Goal: Navigation & Orientation: Understand site structure

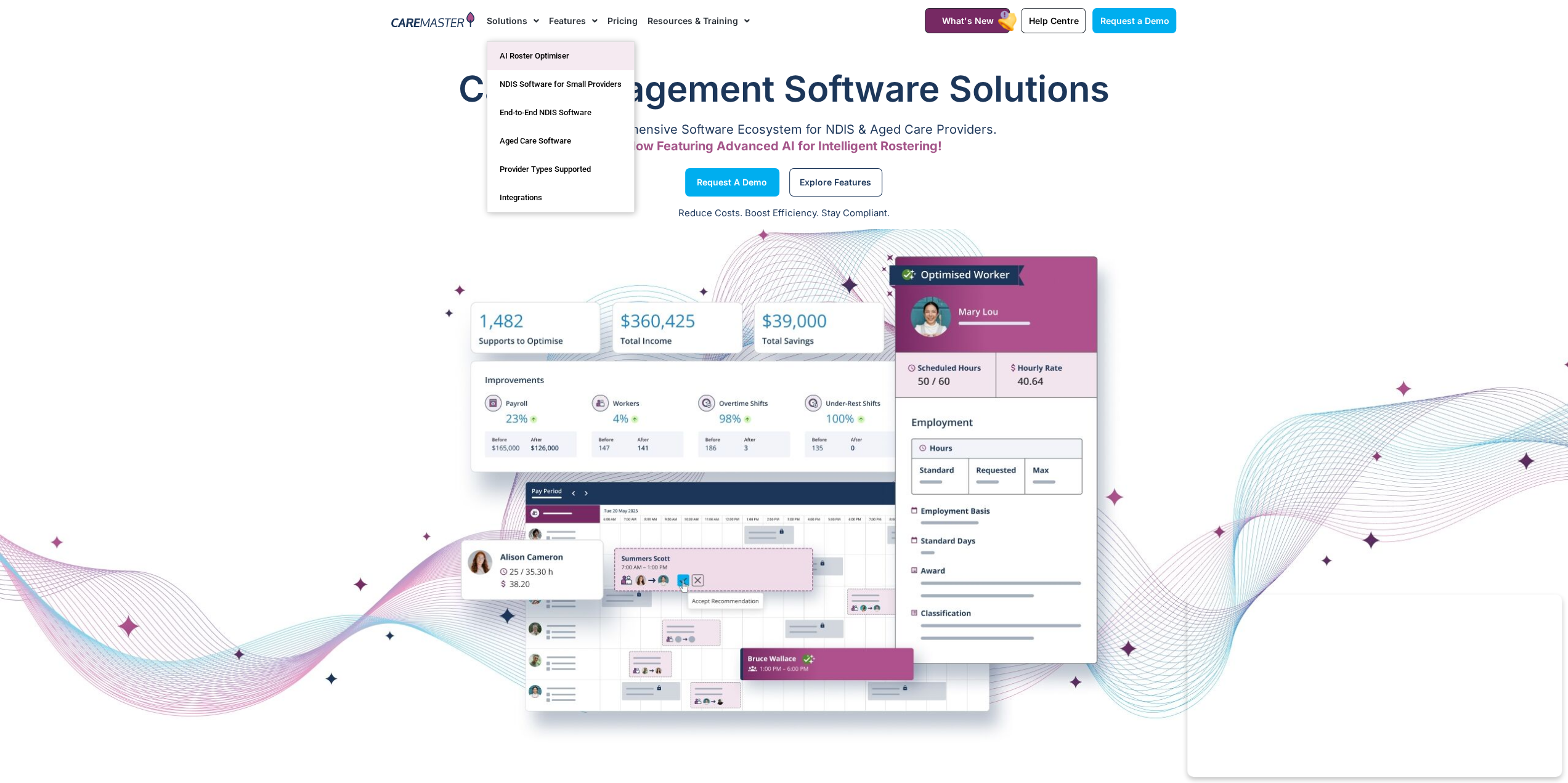
click at [540, 58] on link "AI Roster Optimiser" at bounding box center [560, 55] width 146 height 28
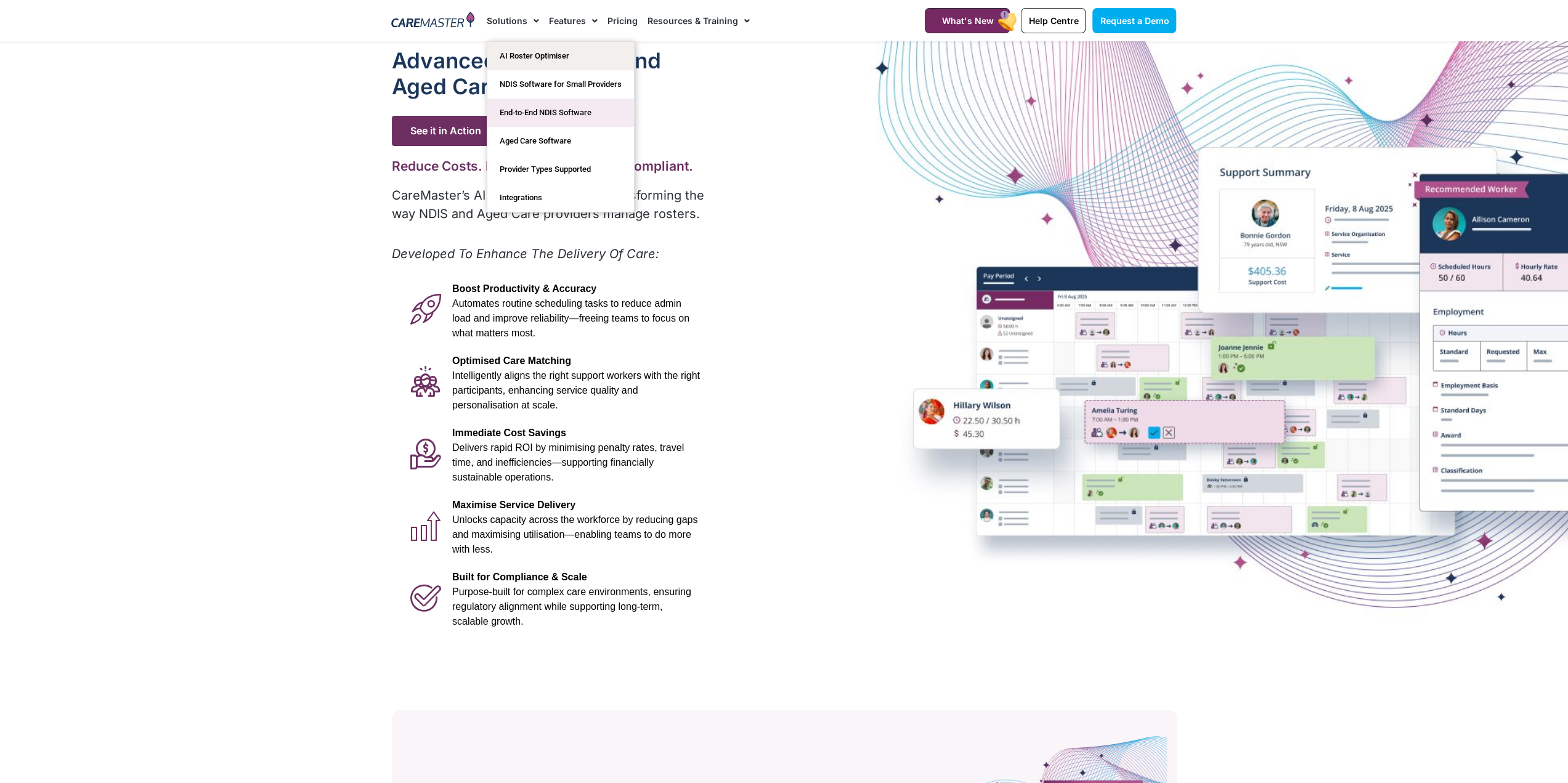
click at [517, 112] on link "End-to-End NDIS Software" at bounding box center [560, 113] width 146 height 28
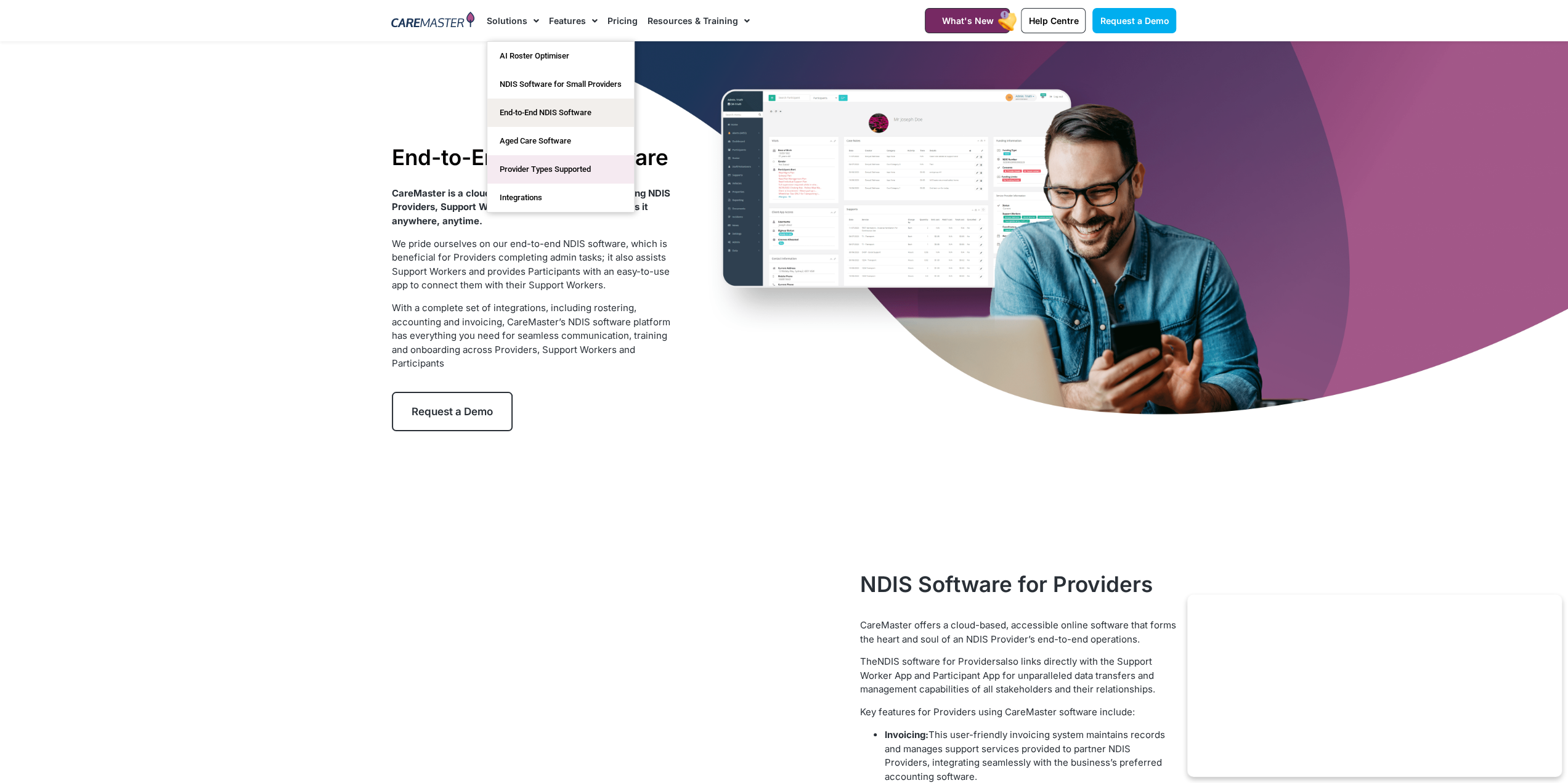
click at [531, 164] on link "Provider Types Supported" at bounding box center [560, 169] width 146 height 28
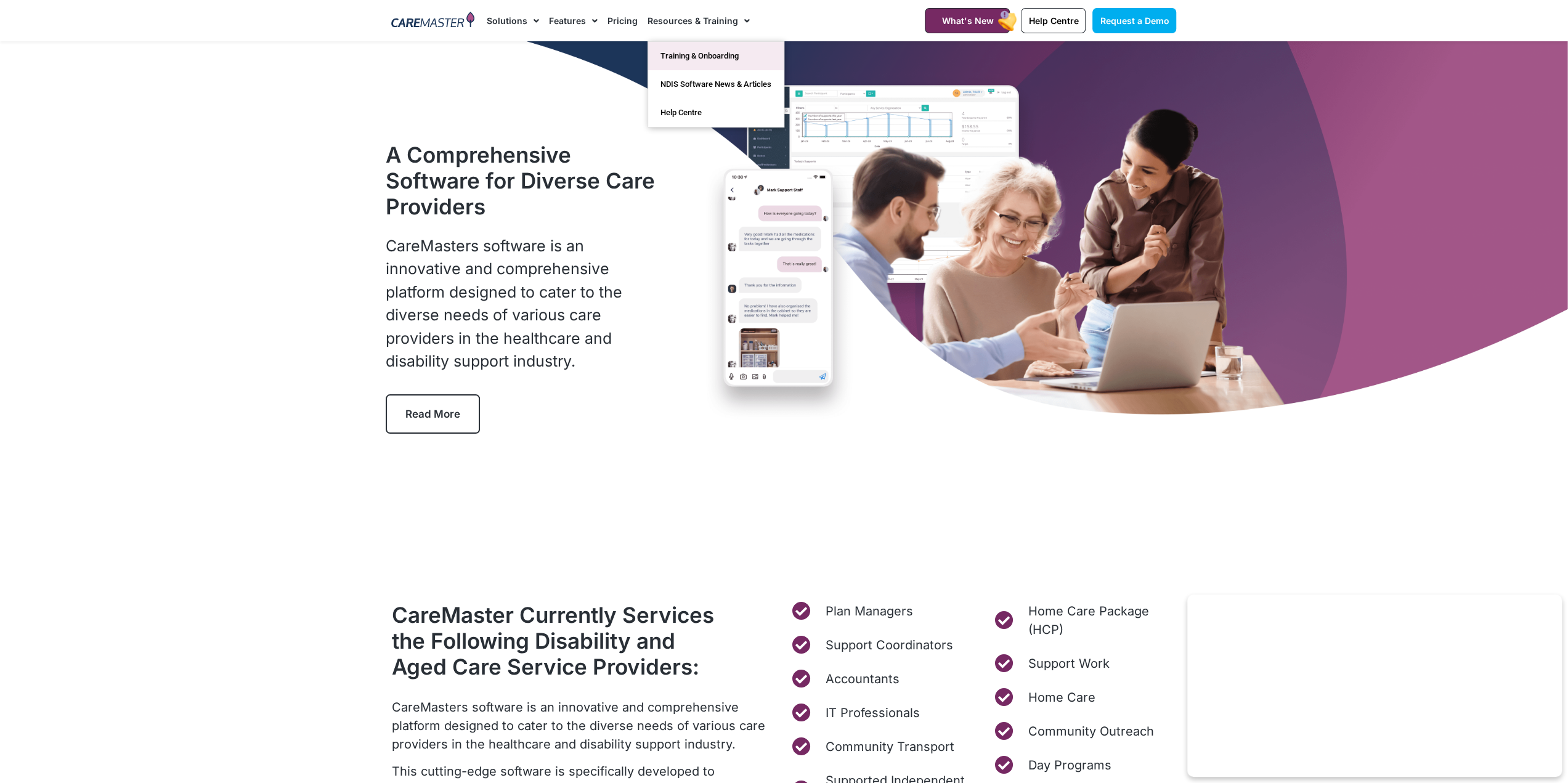
click at [690, 48] on link "Training & Onboarding" at bounding box center [715, 55] width 135 height 28
